Goal: Task Accomplishment & Management: Complete application form

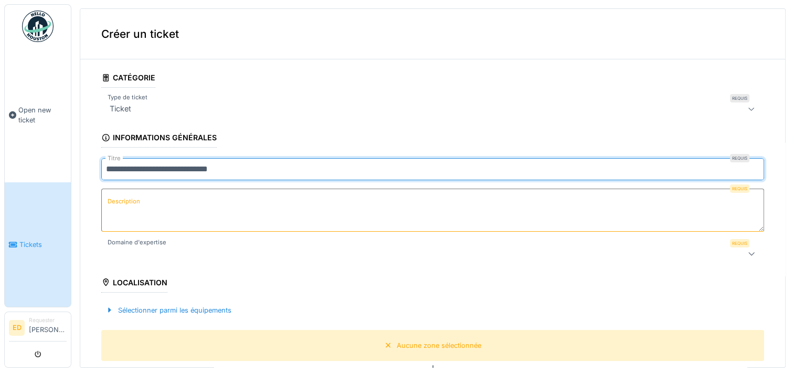
type input "**********"
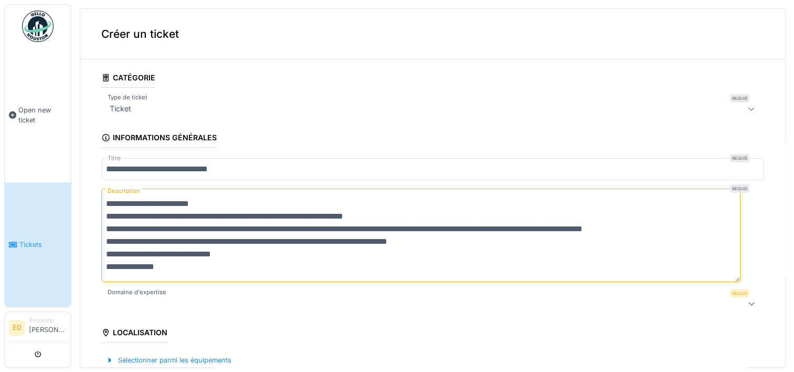
type textarea "**********"
click at [215, 300] on div at bounding box center [395, 303] width 580 height 13
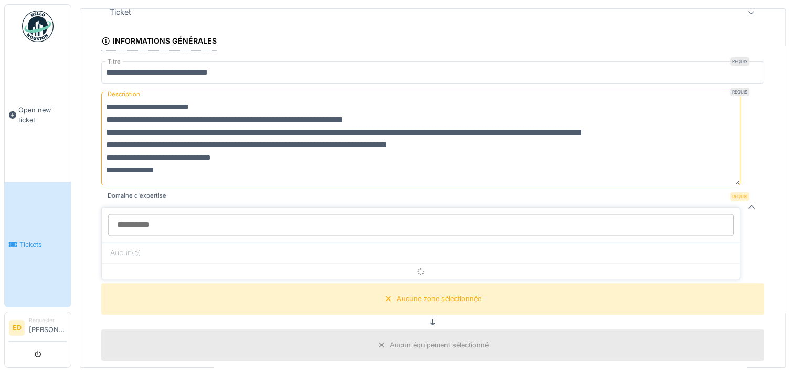
scroll to position [114, 0]
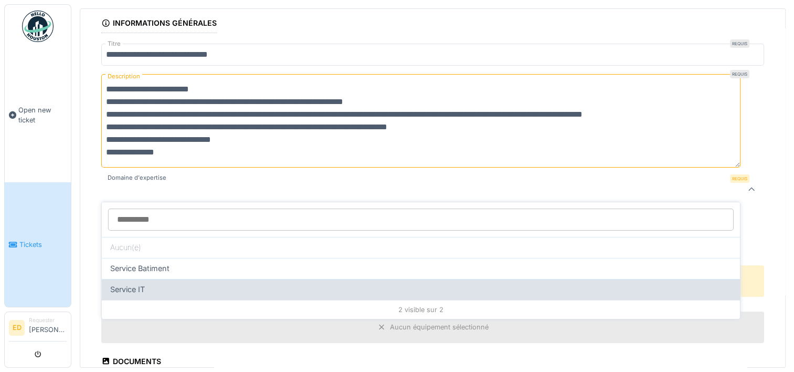
click at [156, 288] on div "Service IT" at bounding box center [420, 289] width 621 height 12
type input "***"
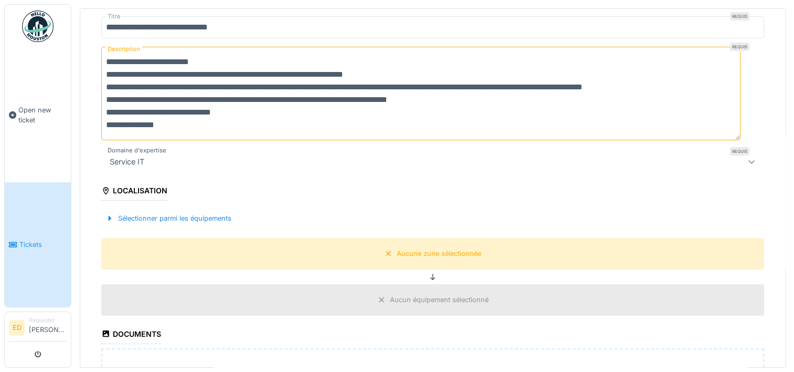
scroll to position [142, 0]
click at [156, 216] on div "Sélectionner parmi les équipements" at bounding box center [168, 217] width 134 height 14
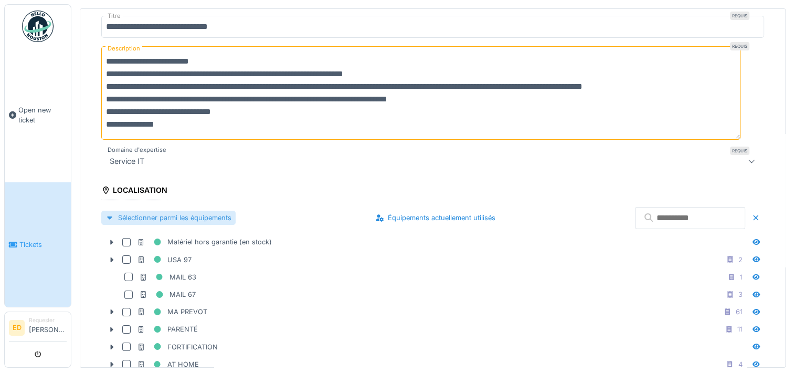
click at [157, 215] on div "Sélectionner parmi les équipements" at bounding box center [168, 217] width 134 height 14
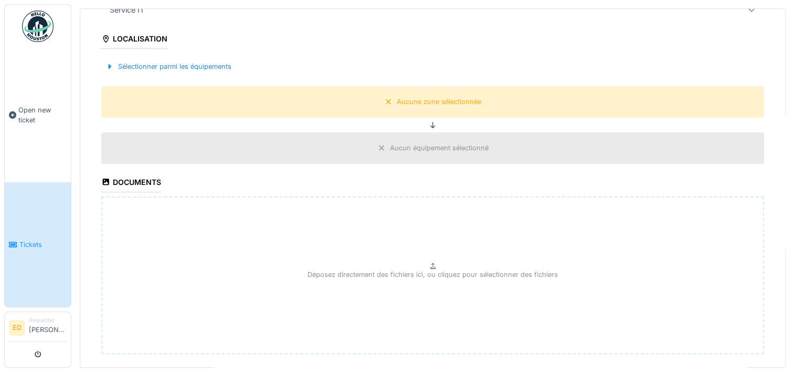
scroll to position [303, 0]
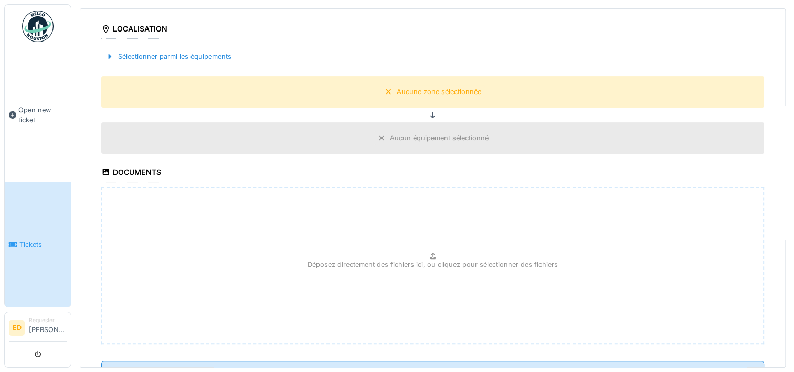
click at [390, 139] on div "Aucun équipement sélectionné" at bounding box center [439, 138] width 99 height 10
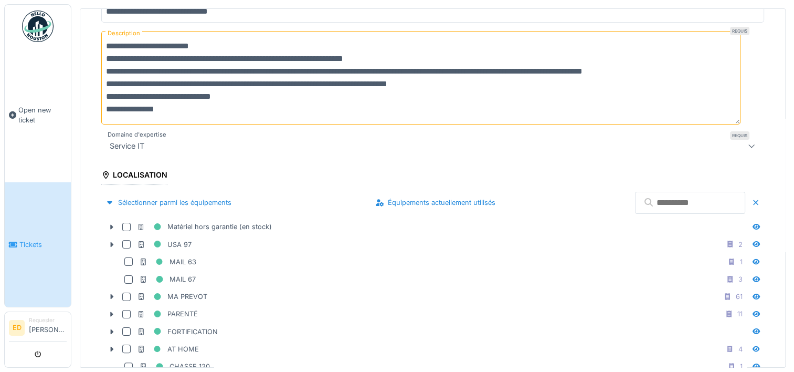
scroll to position [157, 0]
click at [187, 197] on div "Sélectionner parmi les équipements" at bounding box center [168, 202] width 134 height 14
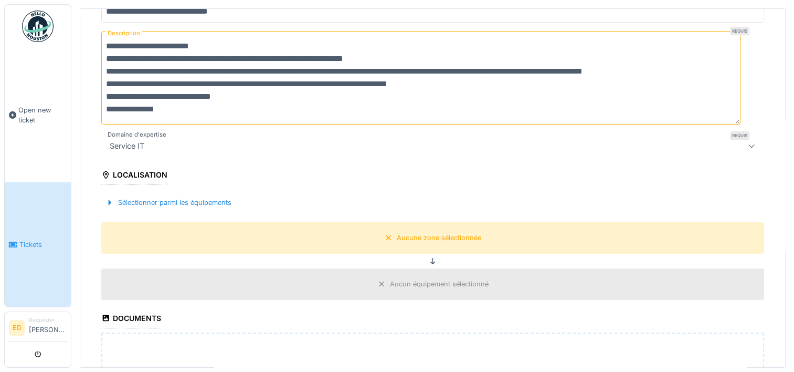
click at [377, 280] on icon at bounding box center [381, 283] width 8 height 7
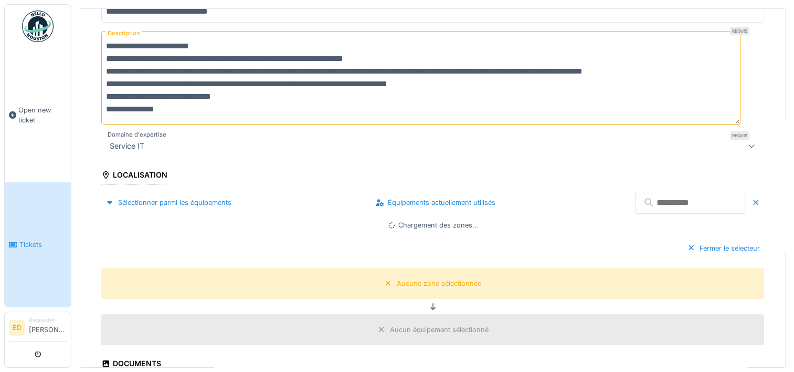
click at [384, 280] on icon at bounding box center [388, 283] width 8 height 7
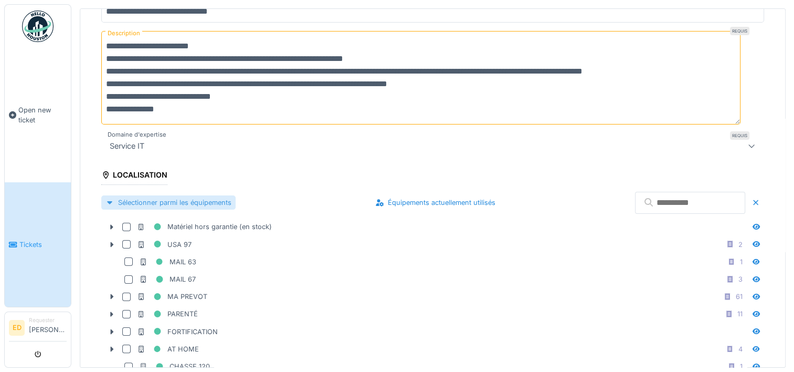
click at [179, 199] on div "Sélectionner parmi les équipements" at bounding box center [168, 202] width 134 height 14
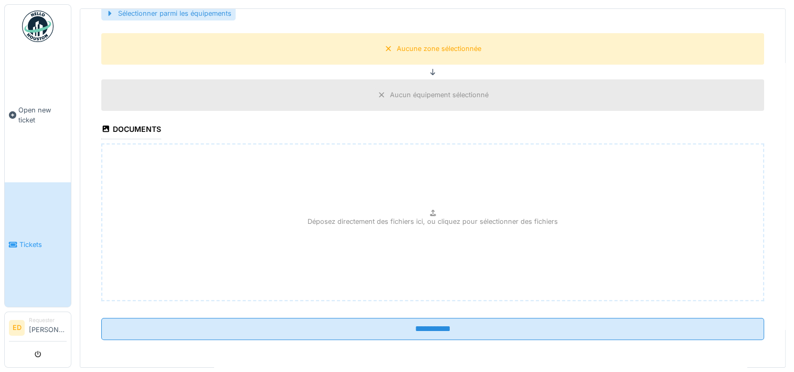
scroll to position [4, 0]
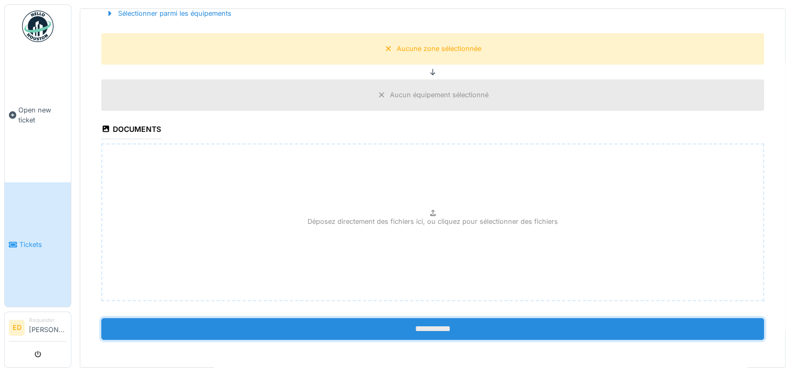
click at [411, 327] on input "**********" at bounding box center [432, 329] width 663 height 22
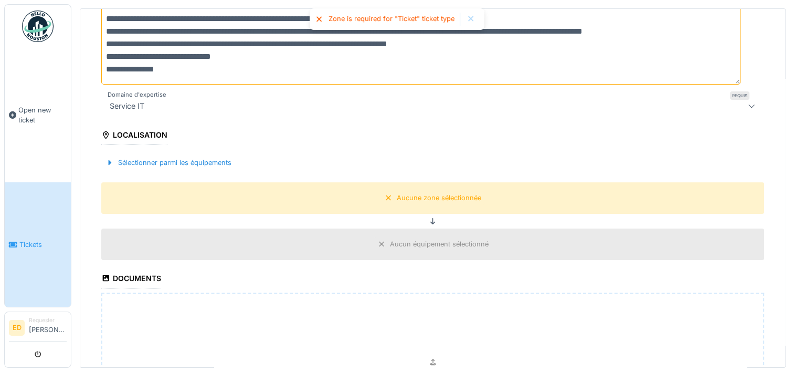
scroll to position [197, 0]
click at [413, 186] on div "Aucune zone sélectionnée" at bounding box center [432, 197] width 663 height 31
click at [415, 193] on div "Aucune zone sélectionnée" at bounding box center [439, 198] width 84 height 10
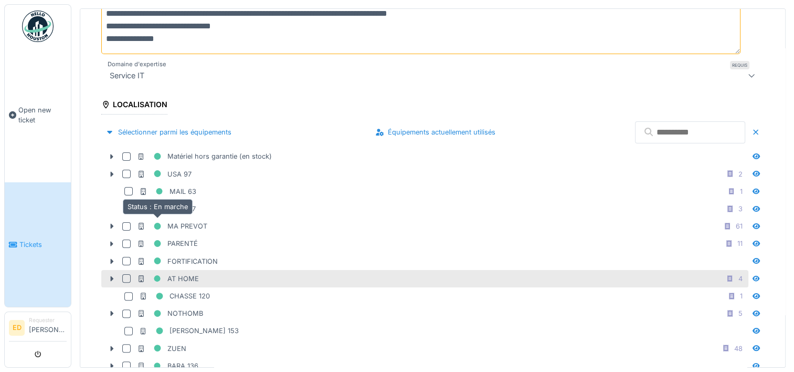
scroll to position [228, 0]
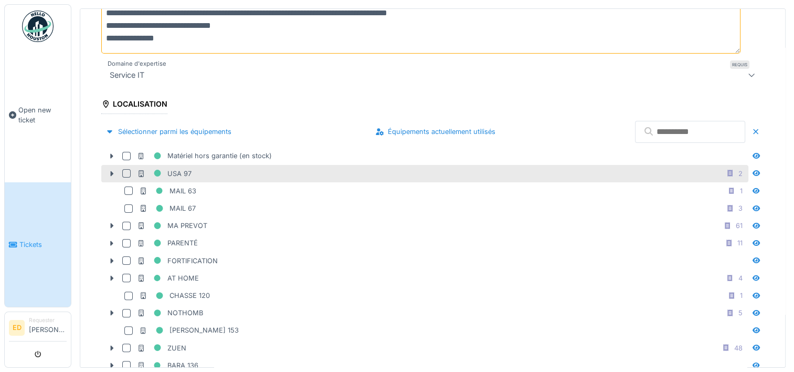
click at [123, 171] on div at bounding box center [126, 173] width 8 height 8
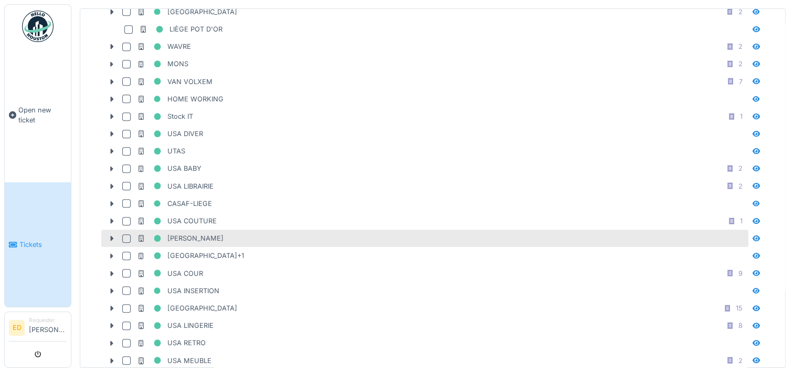
scroll to position [1053, 0]
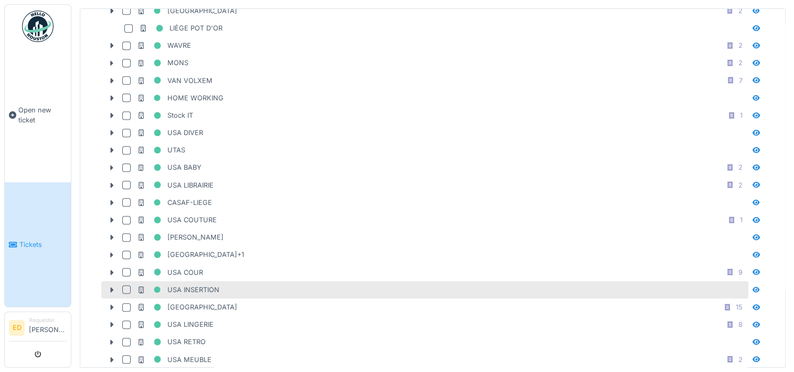
click at [122, 285] on div at bounding box center [126, 289] width 8 height 8
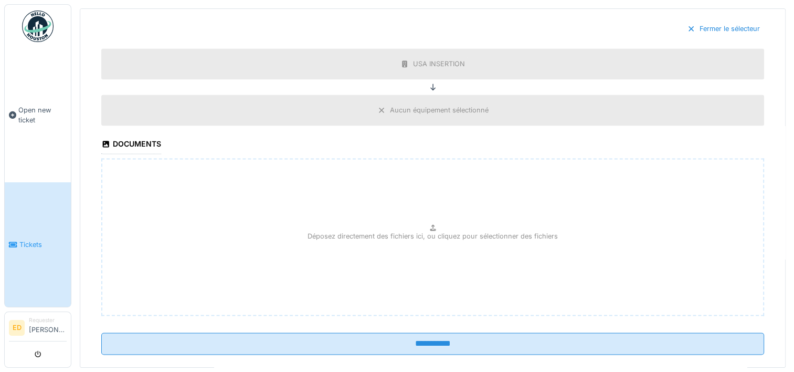
scroll to position [1616, 0]
click at [428, 59] on div "USA INSERTION" at bounding box center [439, 64] width 52 height 10
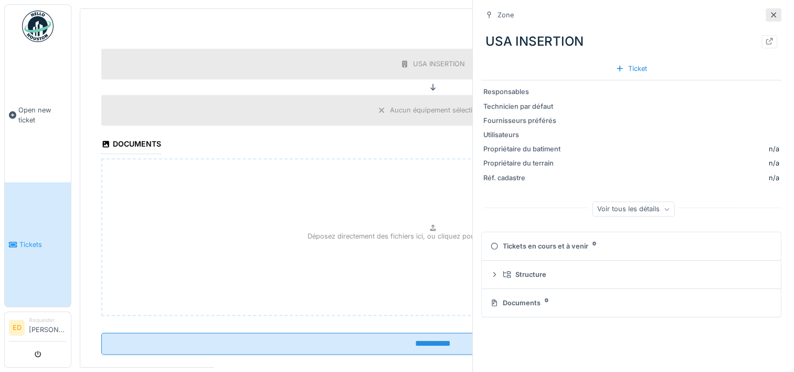
click at [769, 19] on div at bounding box center [773, 15] width 8 height 10
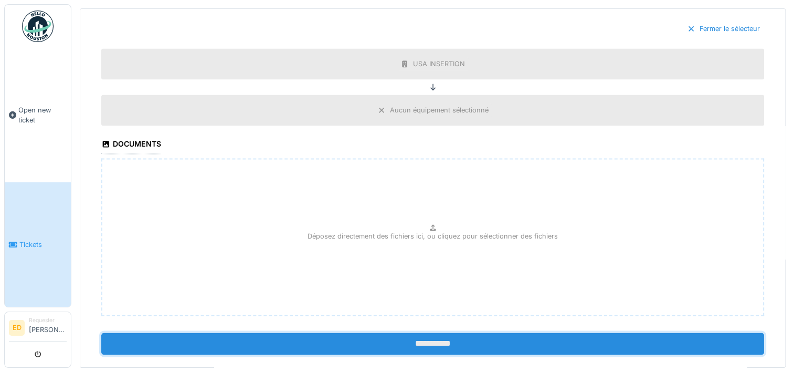
click at [435, 332] on input "**********" at bounding box center [432, 343] width 663 height 22
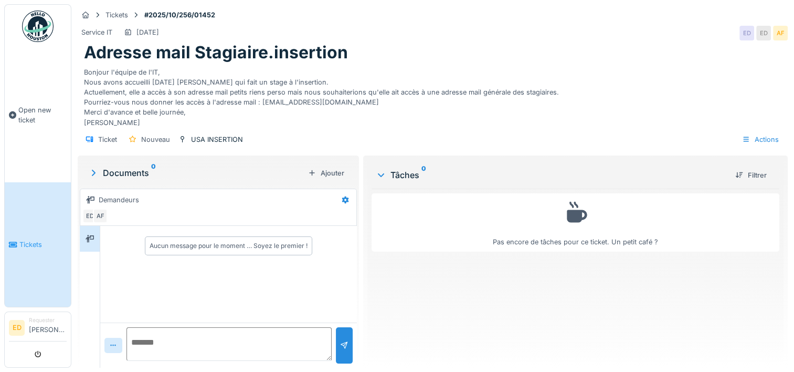
scroll to position [8, 0]
